Goal: Information Seeking & Learning: Learn about a topic

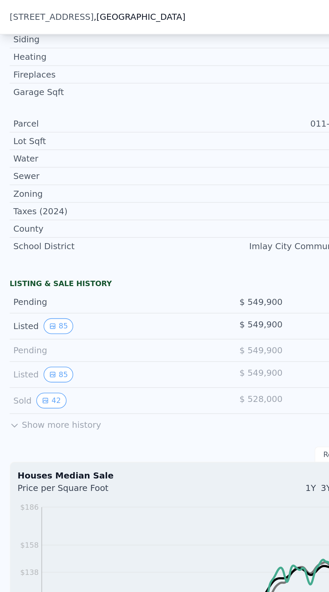
scroll to position [300, 0]
click at [8, 236] on icon at bounding box center [7, 235] width 5 height 5
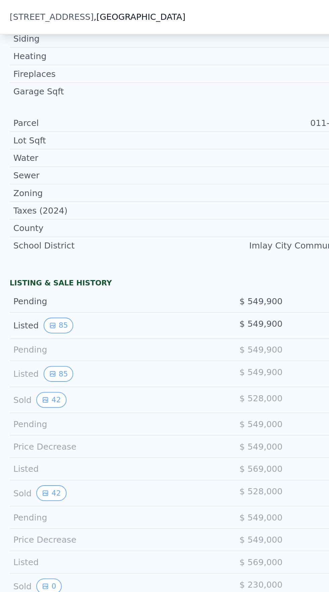
click at [12, 222] on div "Sold 42" at bounding box center [55, 222] width 96 height 9
click at [28, 221] on button "42" at bounding box center [28, 222] width 16 height 9
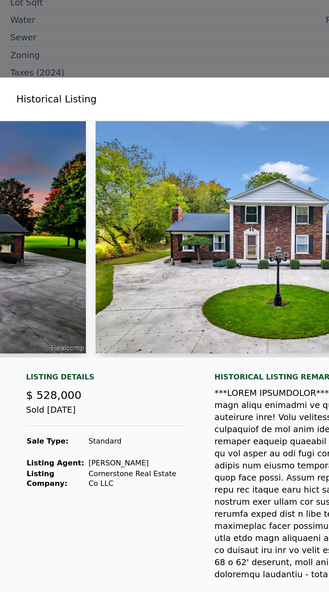
scroll to position [0, 147]
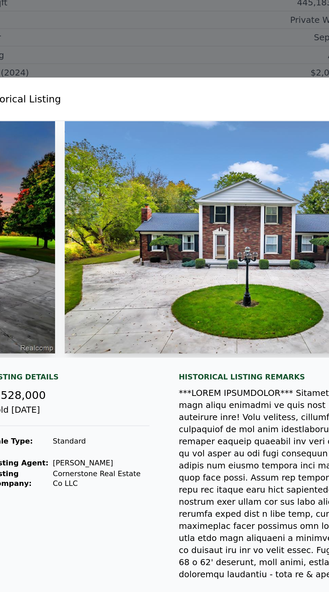
click at [103, 142] on div at bounding box center [164, 296] width 329 height 592
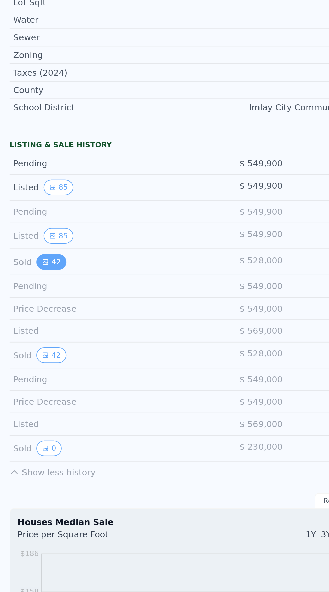
click at [20, 220] on button "42" at bounding box center [28, 222] width 16 height 9
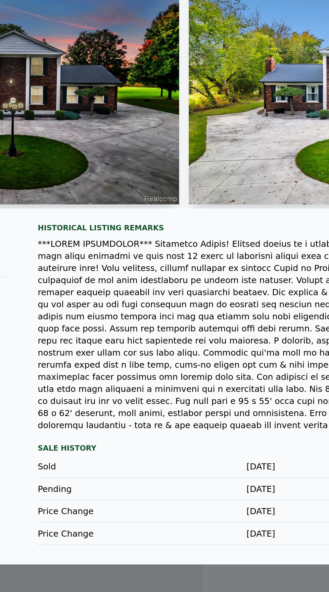
scroll to position [0, 0]
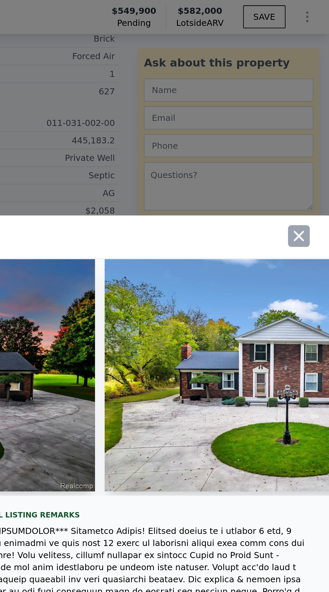
click at [316, 137] on button "button" at bounding box center [312, 131] width 12 height 12
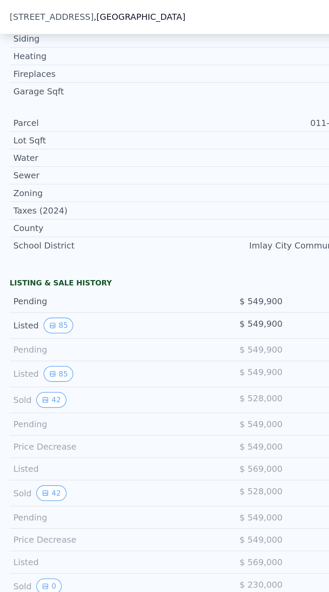
click at [15, 262] on div "Listed" at bounding box center [55, 260] width 96 height 7
click at [25, 253] on div "Price Decrease $ 549,000 Nov 7, 2024" at bounding box center [108, 248] width 207 height 12
click at [18, 234] on div "Pending" at bounding box center [55, 235] width 96 height 7
click at [13, 222] on div "Sold 42" at bounding box center [55, 222] width 96 height 9
click at [21, 222] on button "42" at bounding box center [28, 222] width 16 height 9
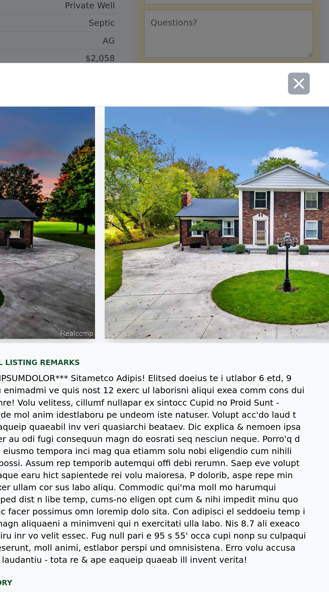
click at [308, 136] on icon "button" at bounding box center [312, 130] width 9 height 9
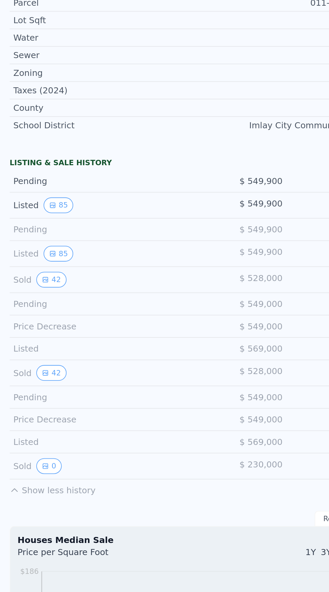
scroll to position [283, 0]
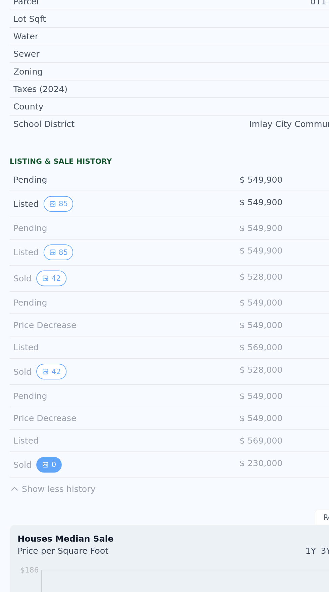
click at [20, 342] on button "0" at bounding box center [27, 342] width 14 height 9
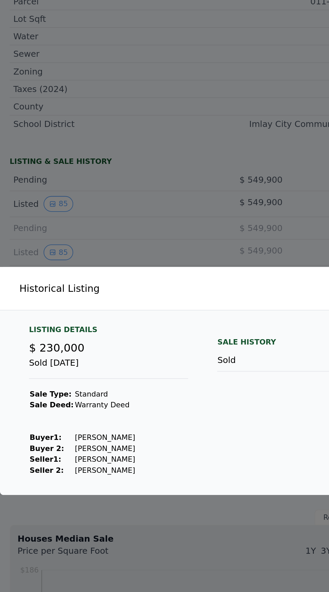
click at [98, 226] on div at bounding box center [164, 296] width 329 height 592
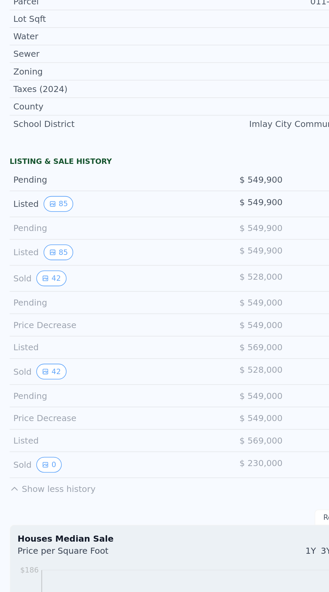
click at [70, 240] on div "Sold 42" at bounding box center [55, 239] width 96 height 9
click at [29, 240] on button "42" at bounding box center [28, 239] width 16 height 9
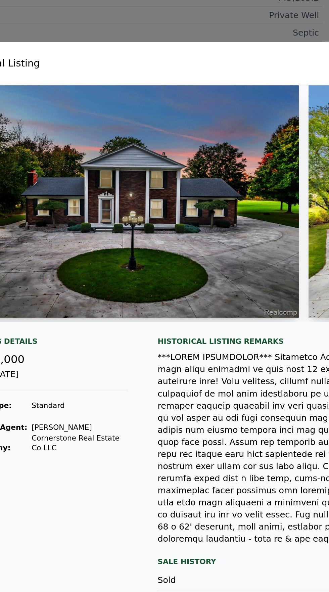
scroll to position [0, 0]
click at [79, 111] on div at bounding box center [164, 296] width 329 height 592
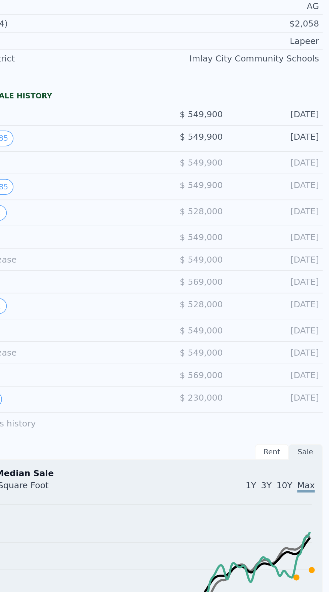
scroll to position [308, 0]
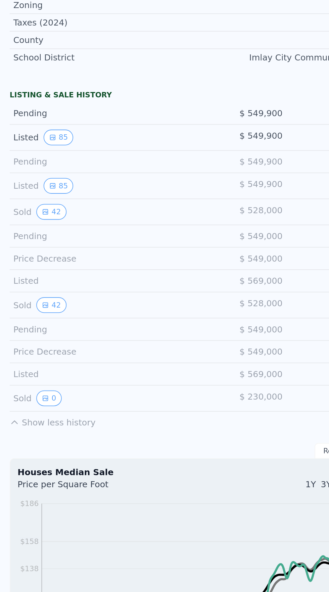
click at [12, 214] on div "Sold 42" at bounding box center [55, 214] width 96 height 9
click at [25, 215] on icon "View historical data" at bounding box center [25, 214] width 4 height 4
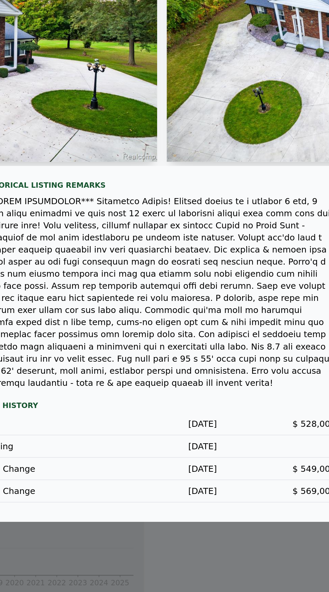
scroll to position [0, 0]
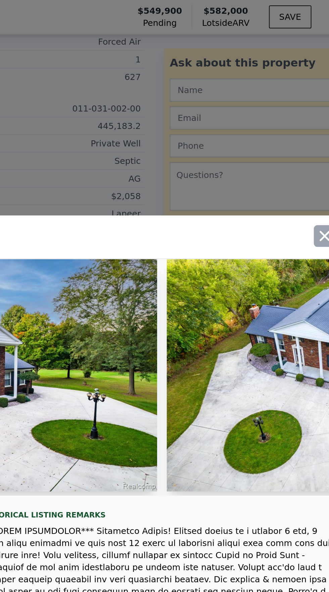
click at [308, 136] on icon "button" at bounding box center [312, 130] width 9 height 9
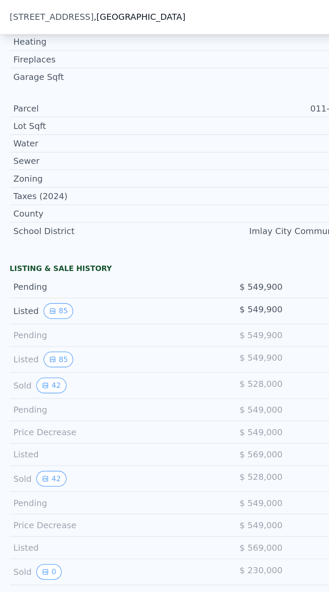
click at [16, 172] on div "Listed 85" at bounding box center [55, 172] width 96 height 9
click at [34, 172] on button "85" at bounding box center [32, 172] width 16 height 9
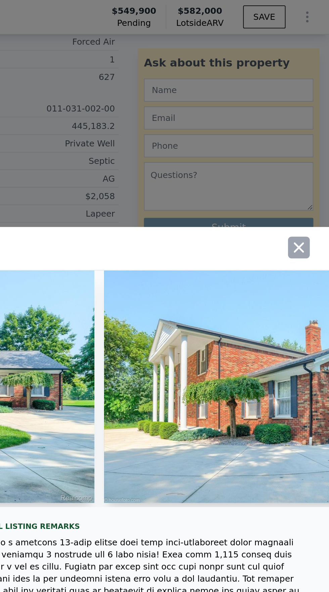
click at [312, 140] on icon "button" at bounding box center [313, 137] width 6 height 6
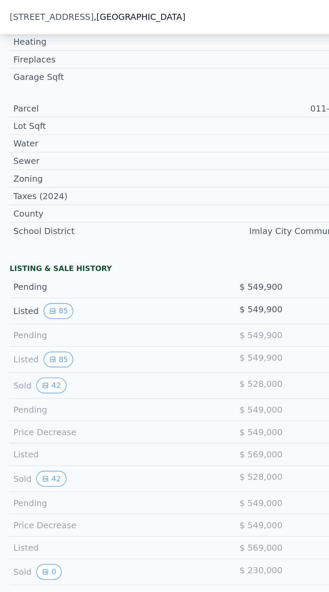
click at [12, 172] on div "Listed 85" at bounding box center [55, 172] width 96 height 9
click at [35, 170] on button "85" at bounding box center [32, 172] width 16 height 9
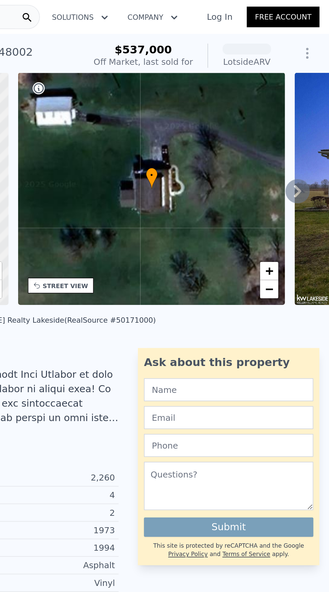
scroll to position [0, 3]
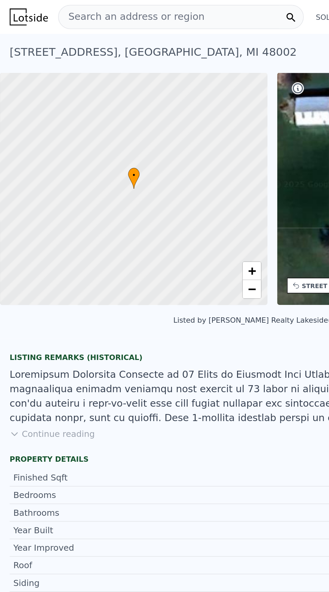
click at [59, 5] on span "Search an address or region" at bounding box center [73, 9] width 81 height 8
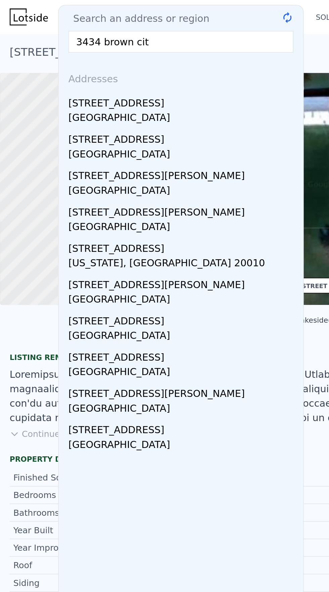
type input "3434 [GEOGRAPHIC_DATA]"
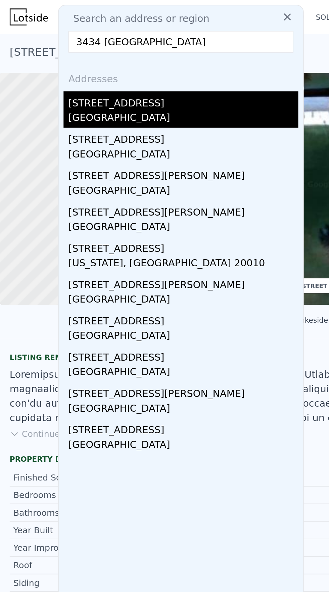
click at [71, 57] on div "[STREET_ADDRESS]" at bounding box center [102, 56] width 128 height 11
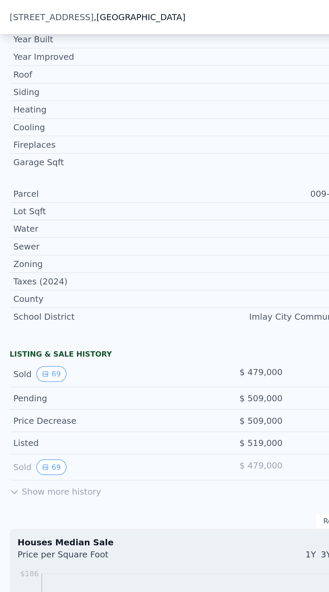
scroll to position [272, 0]
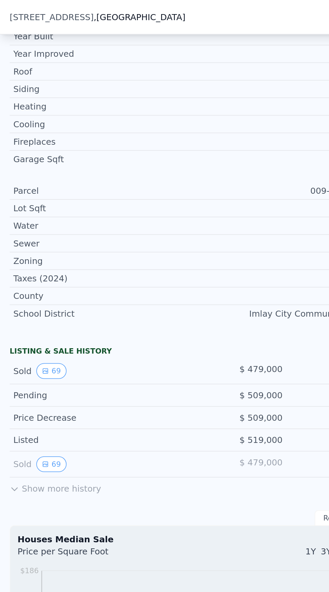
click at [14, 201] on div "Sold 69 $ 479,000 [DATE]" at bounding box center [108, 206] width 207 height 14
click at [28, 205] on button "69" at bounding box center [28, 206] width 16 height 9
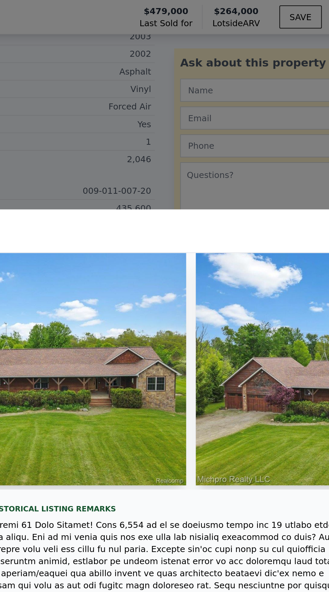
scroll to position [0, 151]
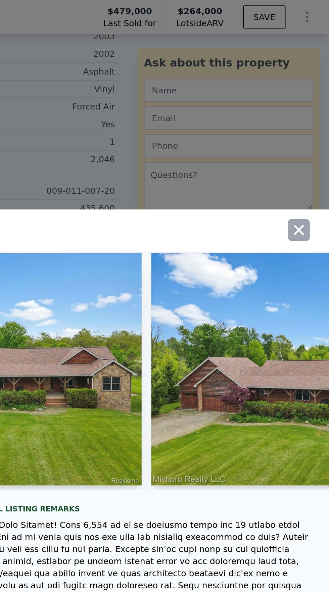
click at [313, 131] on icon "button" at bounding box center [313, 128] width 6 height 6
